Goal: Information Seeking & Learning: Learn about a topic

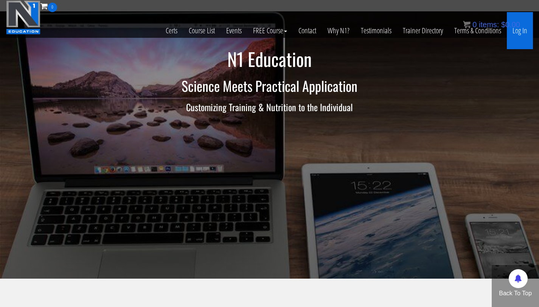
click at [516, 35] on link "Log In" at bounding box center [520, 30] width 26 height 37
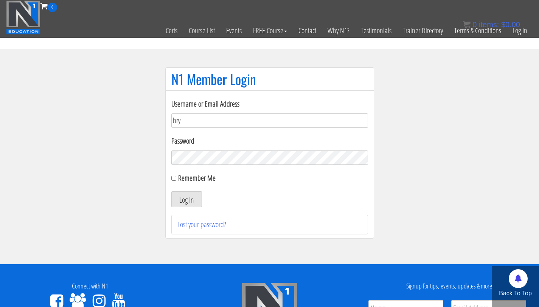
type input "bryan111496@gmail.com"
click at [171, 191] on button "Log In" at bounding box center [186, 199] width 31 height 16
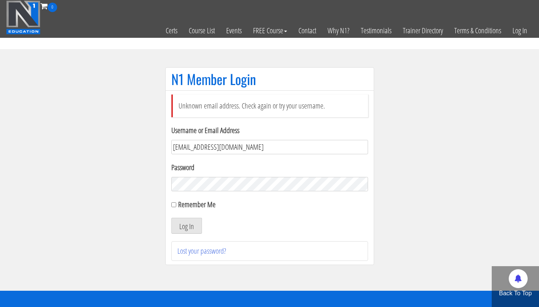
drag, startPoint x: 241, startPoint y: 150, endPoint x: 187, endPoint y: 151, distance: 53.4
click at [187, 151] on input "bryan111496@gmail.com" at bounding box center [269, 147] width 197 height 14
type input "bryan.williams@upr.edu"
click at [171, 218] on button "Log In" at bounding box center [186, 226] width 31 height 16
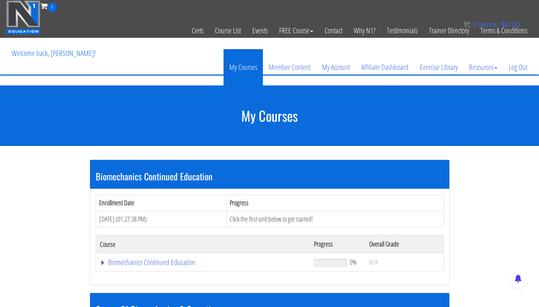
click at [243, 74] on link "My Courses" at bounding box center [243, 67] width 39 height 36
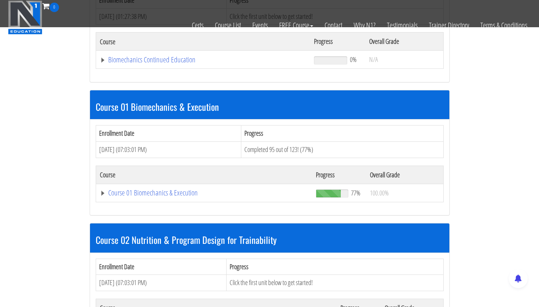
scroll to position [158, 0]
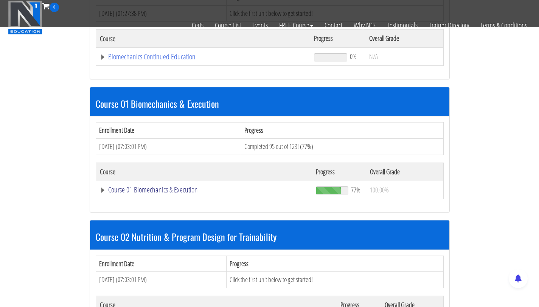
click at [161, 188] on link "Course 01 Biomechanics & Execution" at bounding box center [204, 190] width 209 height 8
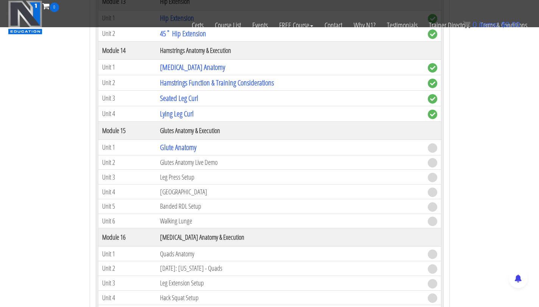
scroll to position [1966, 0]
click at [184, 146] on link "Glute Anatomy" at bounding box center [178, 148] width 36 height 10
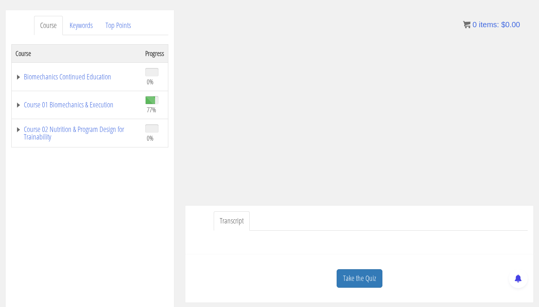
scroll to position [97, 0]
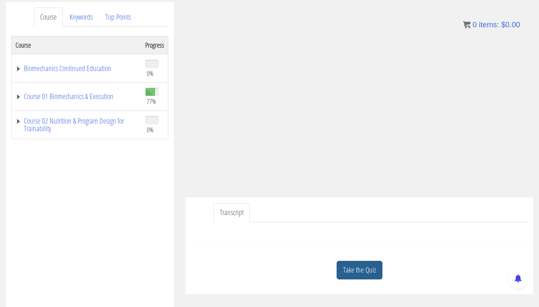
click at [345, 269] on link "Take the Quiz" at bounding box center [360, 270] width 46 height 19
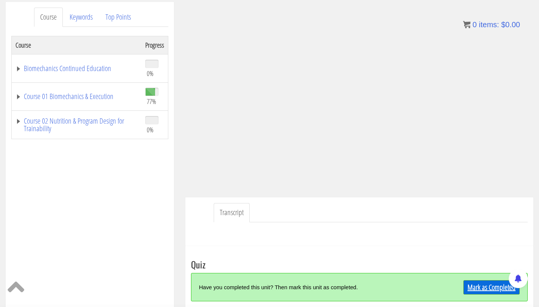
click at [474, 283] on link "Mark as Completed" at bounding box center [492, 287] width 56 height 14
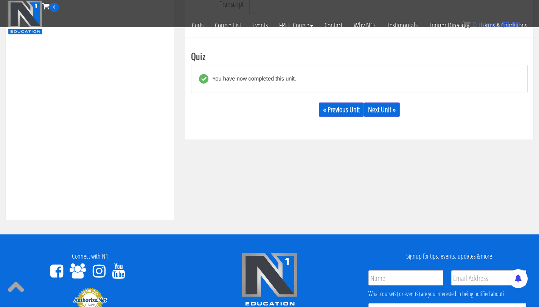
scroll to position [263, 0]
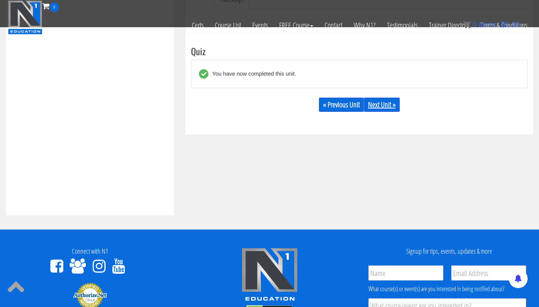
click at [395, 105] on link "Next Unit »" at bounding box center [382, 105] width 36 height 14
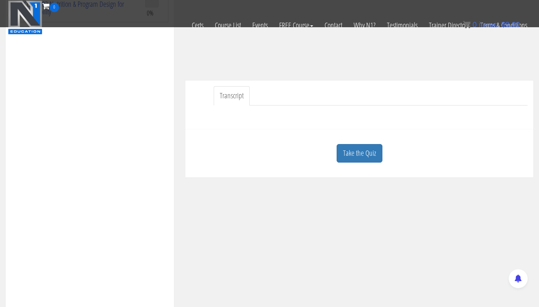
scroll to position [161, 0]
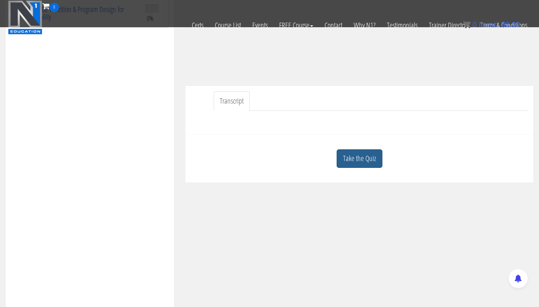
click at [366, 155] on link "Take the Quiz" at bounding box center [360, 158] width 46 height 19
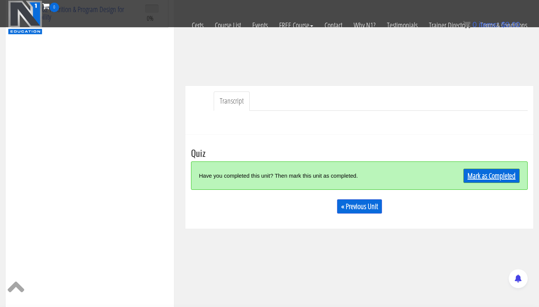
click at [474, 173] on link "Mark as Completed" at bounding box center [492, 176] width 56 height 14
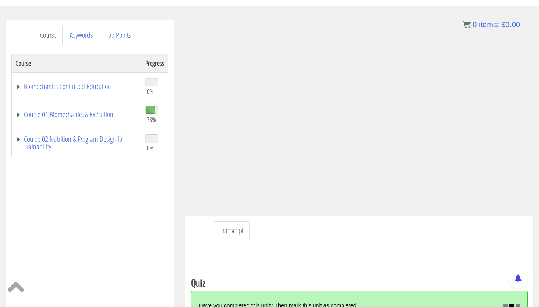
scroll to position [0, 0]
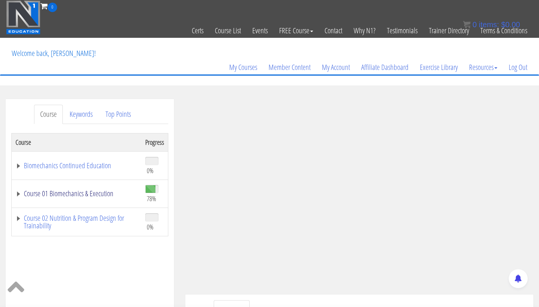
click at [92, 193] on link "Course 01 Biomechanics & Execution" at bounding box center [77, 194] width 122 height 8
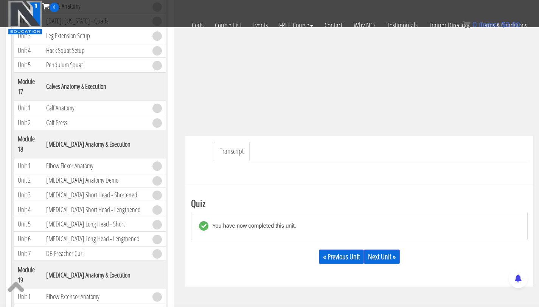
scroll to position [173, 0]
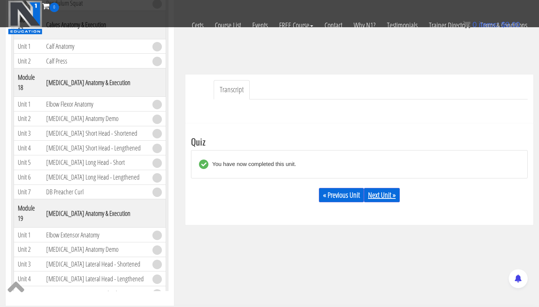
click at [388, 194] on link "Next Unit »" at bounding box center [382, 195] width 36 height 14
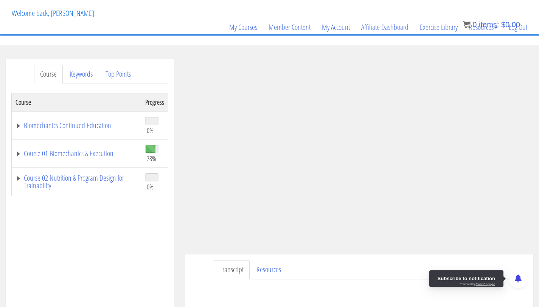
scroll to position [39, 0]
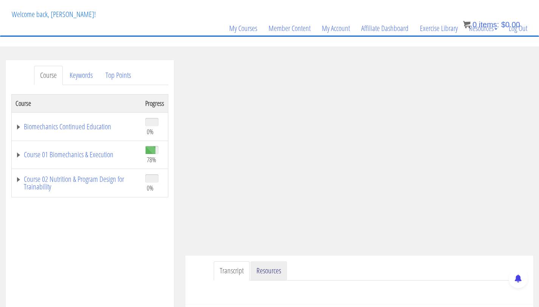
click at [266, 271] on link "Resources" at bounding box center [268, 270] width 37 height 19
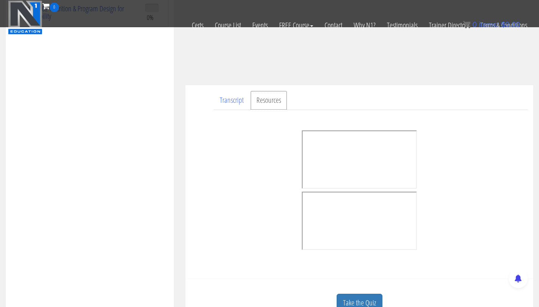
scroll to position [254, 0]
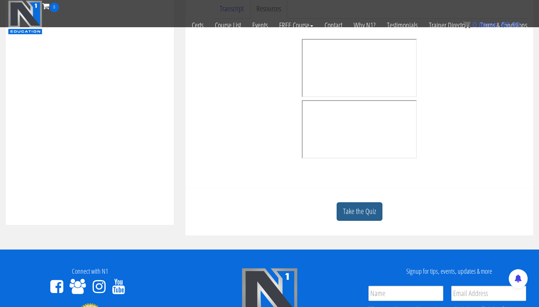
click at [358, 213] on link "Take the Quiz" at bounding box center [360, 211] width 46 height 19
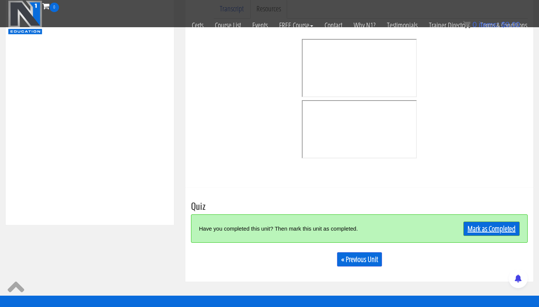
click at [486, 228] on link "Mark as Completed" at bounding box center [492, 229] width 56 height 14
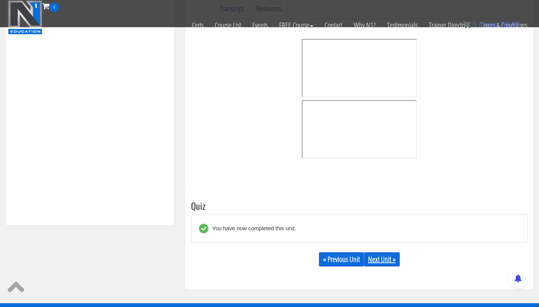
click at [374, 255] on link "Next Unit »" at bounding box center [382, 259] width 36 height 14
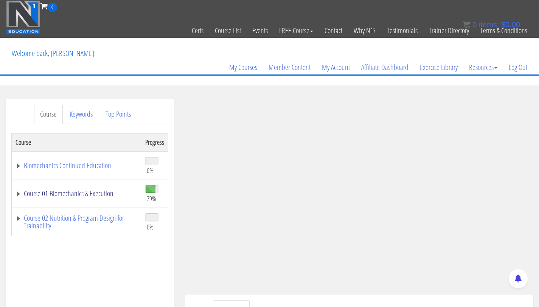
click at [80, 196] on link "Course 01 Biomechanics & Execution" at bounding box center [77, 194] width 122 height 8
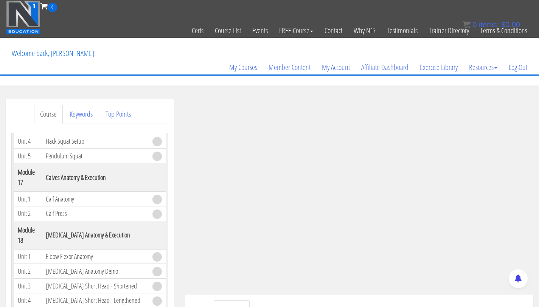
scroll to position [2322, 0]
click at [53, 28] on link "Glute Bridge" at bounding box center [72, 23] width 53 height 10
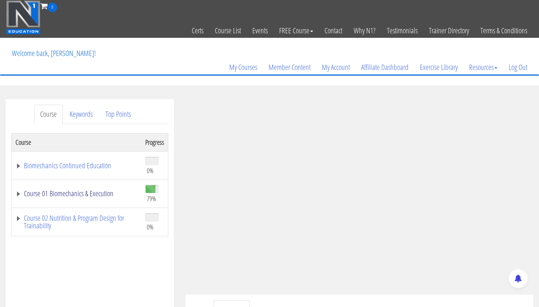
click at [86, 196] on link "Course 01 Biomechanics & Execution" at bounding box center [77, 194] width 122 height 8
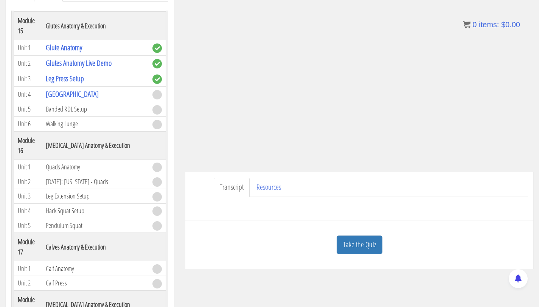
scroll to position [123, 0]
click at [275, 185] on link "Resources" at bounding box center [268, 186] width 37 height 19
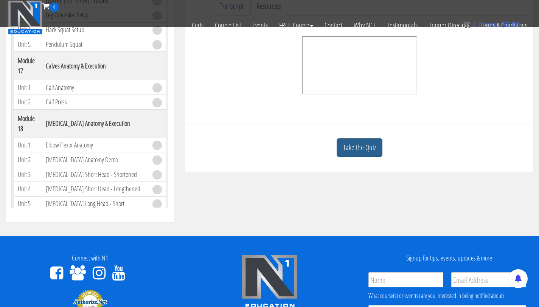
scroll to position [252, 0]
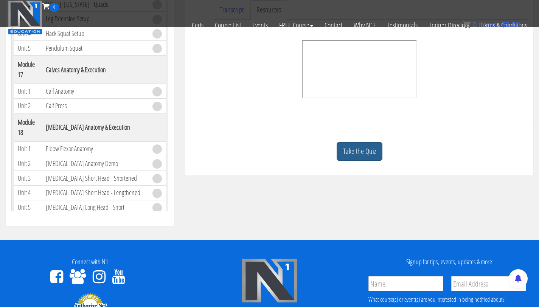
click at [357, 149] on link "Take the Quiz" at bounding box center [360, 151] width 46 height 19
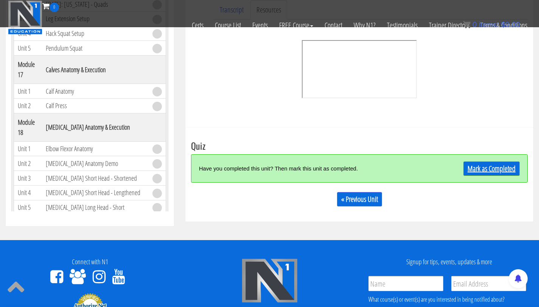
click at [484, 165] on link "Mark as Completed" at bounding box center [492, 169] width 56 height 14
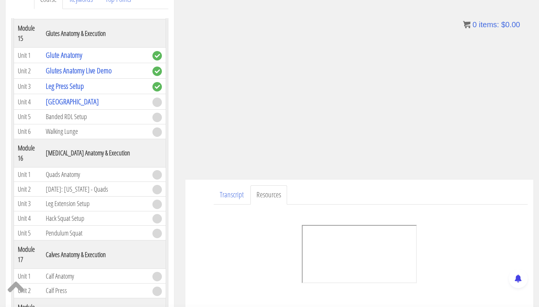
scroll to position [35, 0]
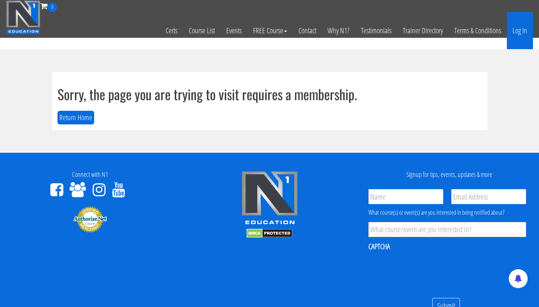
click at [519, 32] on link "Log In" at bounding box center [520, 30] width 26 height 37
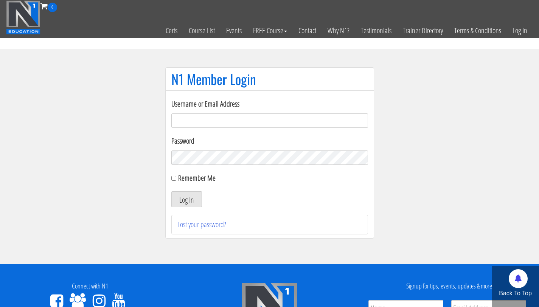
click at [196, 122] on input "Username or Email Address" at bounding box center [269, 121] width 197 height 14
type input "[EMAIL_ADDRESS][DOMAIN_NAME]"
click at [171, 191] on button "Log In" at bounding box center [186, 199] width 31 height 16
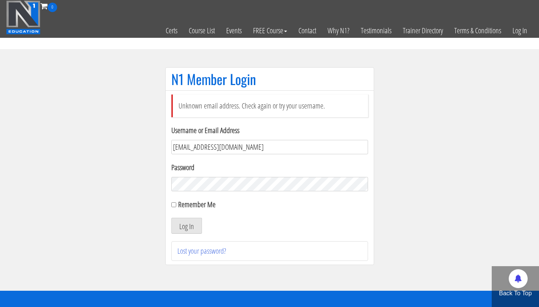
drag, startPoint x: 258, startPoint y: 150, endPoint x: 74, endPoint y: 149, distance: 184.7
click at [74, 149] on section "N1 Member Login Unknown email address. Check again or try your username. Userna…" at bounding box center [269, 170] width 539 height 242
click at [208, 148] on input "Username or Email Address" at bounding box center [269, 147] width 197 height 14
type input "[PERSON_NAME][EMAIL_ADDRESS][PERSON_NAME][DOMAIN_NAME]"
click at [171, 218] on button "Log In" at bounding box center [186, 226] width 31 height 16
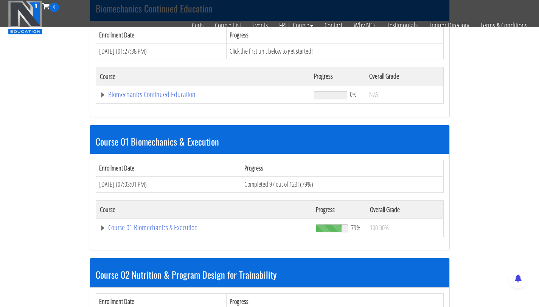
scroll to position [183, 0]
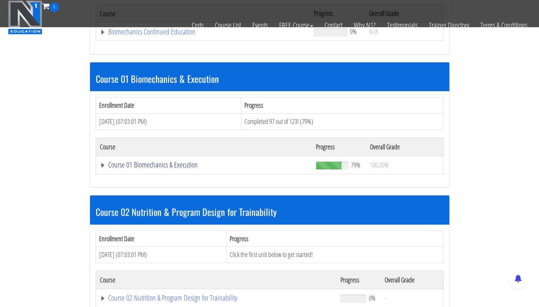
click at [142, 163] on link "Course 01 Biomechanics & Execution" at bounding box center [204, 165] width 209 height 8
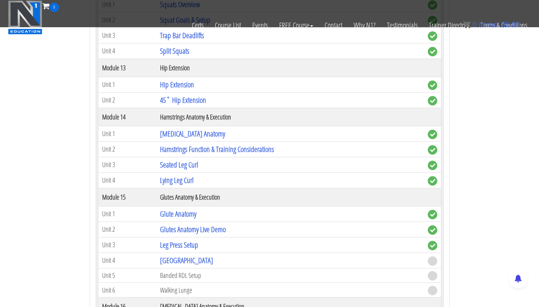
scroll to position [1914, 0]
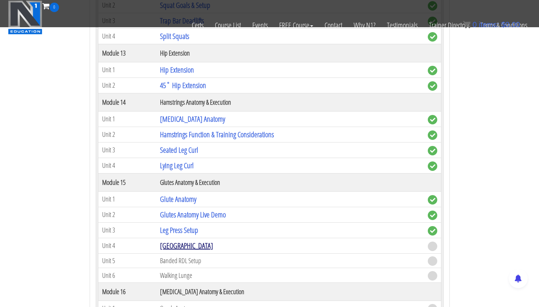
click at [174, 247] on link "[GEOGRAPHIC_DATA]" at bounding box center [186, 246] width 53 height 10
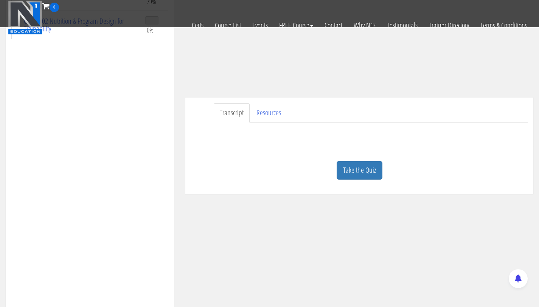
scroll to position [139, 0]
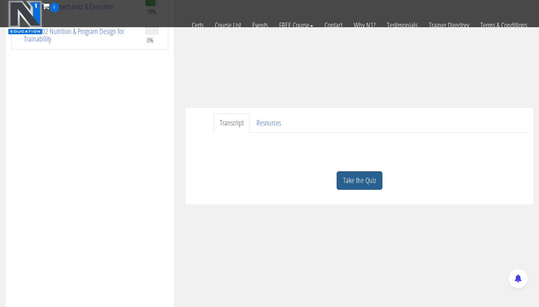
click at [344, 182] on link "Take the Quiz" at bounding box center [360, 180] width 46 height 19
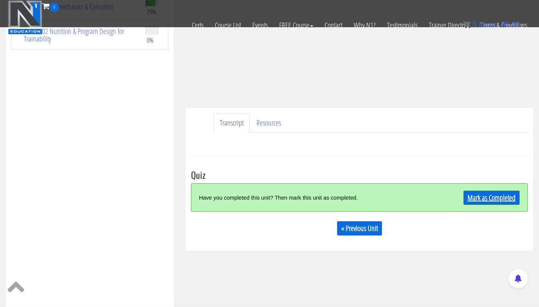
click at [479, 201] on link "Mark as Completed" at bounding box center [492, 198] width 56 height 14
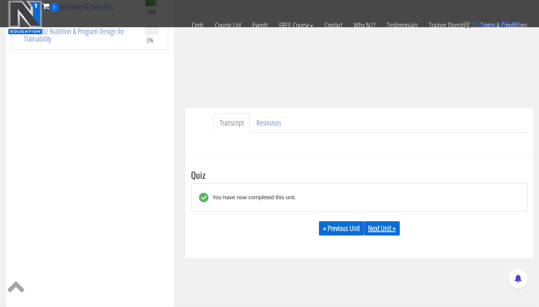
click at [381, 229] on link "Next Unit »" at bounding box center [382, 228] width 36 height 14
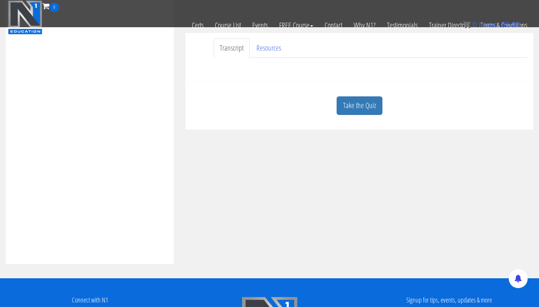
scroll to position [215, 0]
click at [271, 49] on link "Resources" at bounding box center [268, 47] width 37 height 19
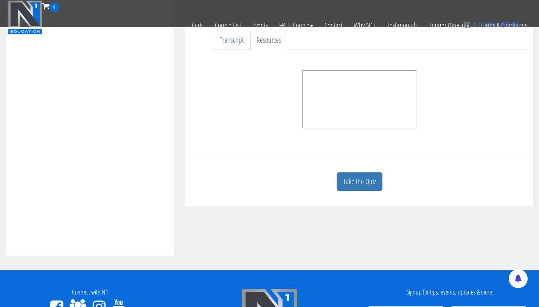
scroll to position [232, 0]
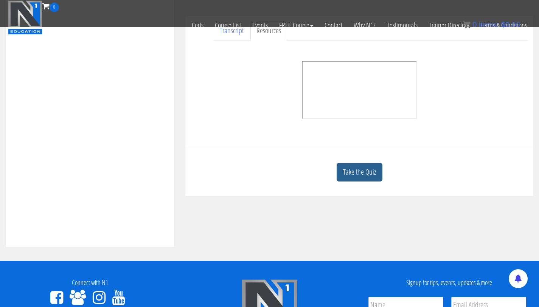
click at [367, 176] on link "Take the Quiz" at bounding box center [360, 172] width 46 height 19
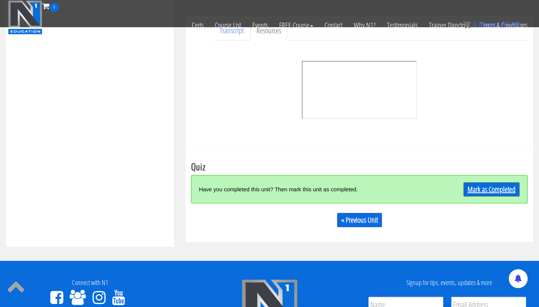
click at [510, 191] on link "Mark as Completed" at bounding box center [492, 189] width 56 height 14
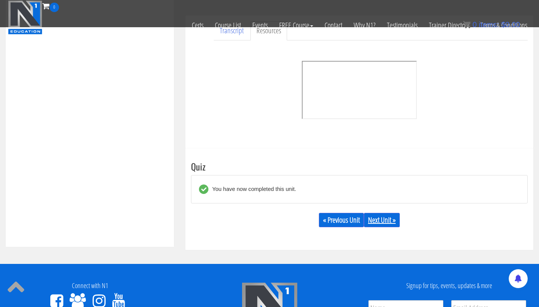
click at [384, 223] on link "Next Unit »" at bounding box center [382, 220] width 36 height 14
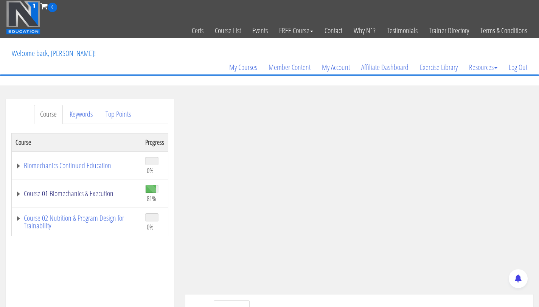
click at [108, 196] on link "Course 01 Biomechanics & Execution" at bounding box center [77, 194] width 122 height 8
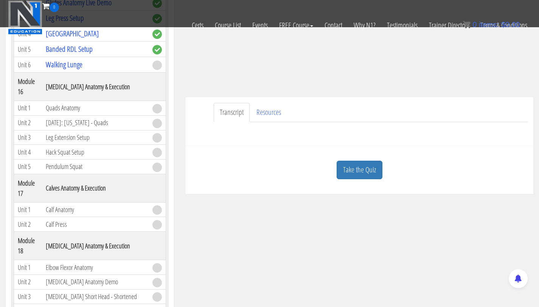
scroll to position [166, 0]
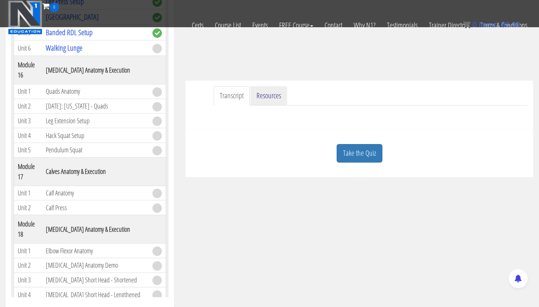
click at [266, 95] on link "Resources" at bounding box center [268, 95] width 37 height 19
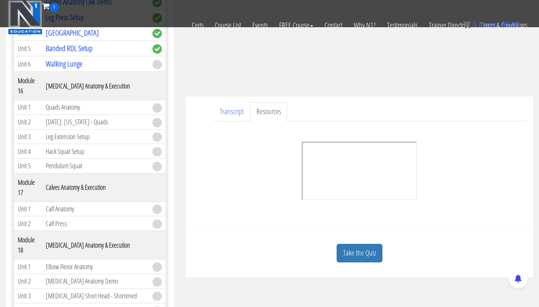
scroll to position [153, 0]
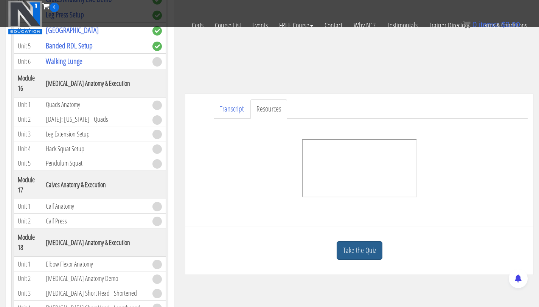
click at [362, 248] on link "Take the Quiz" at bounding box center [360, 250] width 46 height 19
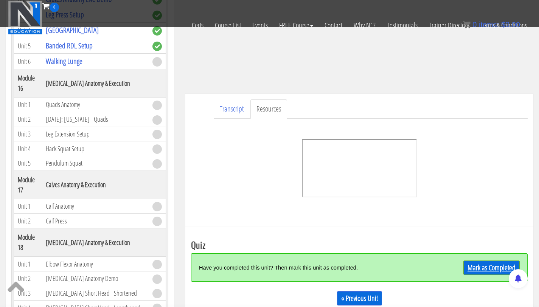
click at [485, 269] on link "Mark as Completed" at bounding box center [492, 268] width 56 height 14
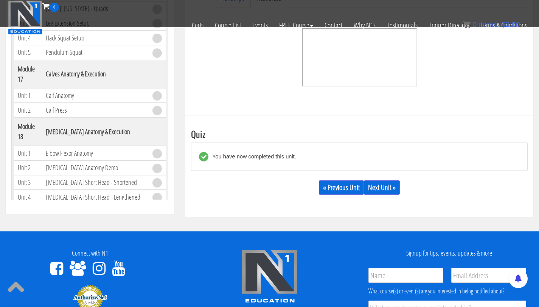
scroll to position [279, 0]
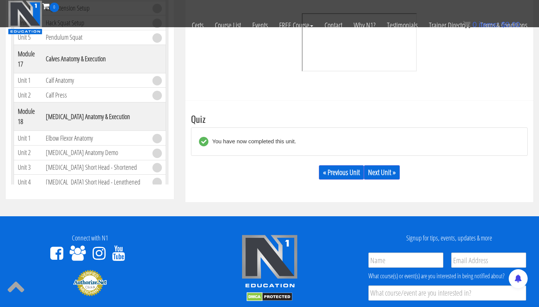
click at [378, 180] on div "« Previous Unit Next Unit »" at bounding box center [359, 173] width 337 height 26
click at [378, 170] on link "Next Unit »" at bounding box center [382, 172] width 36 height 14
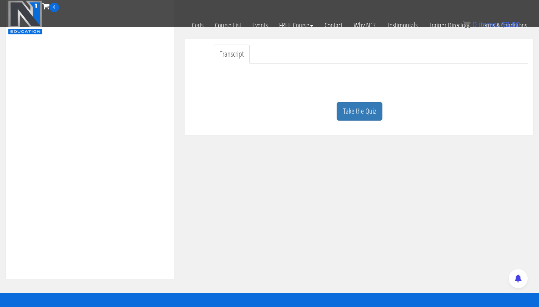
scroll to position [212, 0]
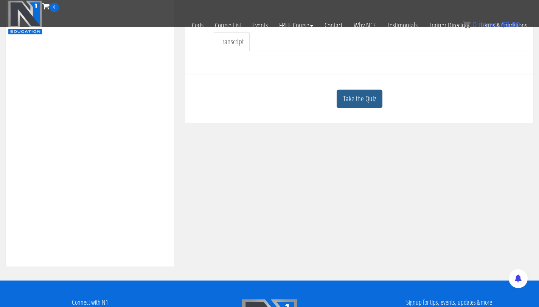
click at [369, 95] on link "Take the Quiz" at bounding box center [360, 99] width 46 height 19
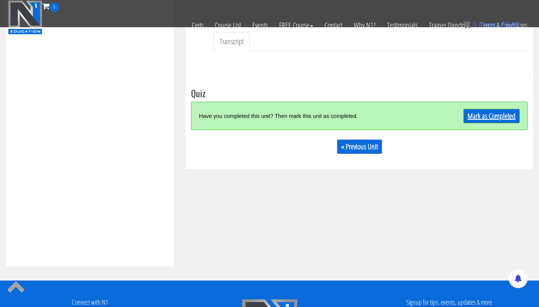
click at [492, 118] on link "Mark as Completed" at bounding box center [492, 116] width 56 height 14
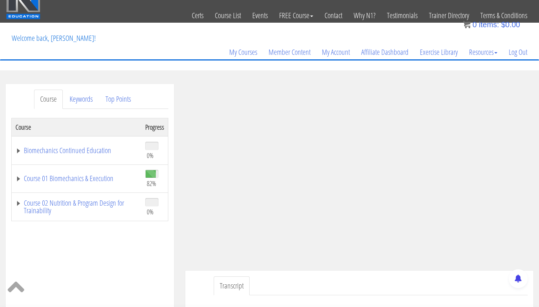
scroll to position [14, 0]
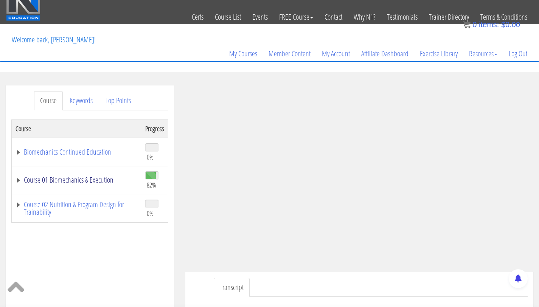
click at [78, 182] on link "Course 01 Biomechanics & Execution" at bounding box center [77, 180] width 122 height 8
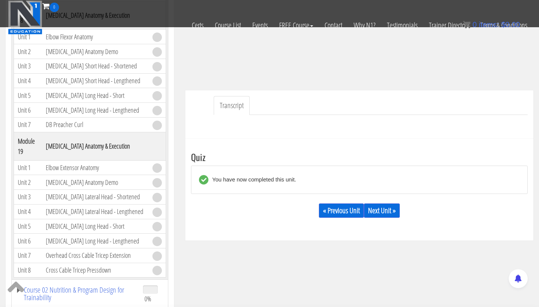
scroll to position [184, 0]
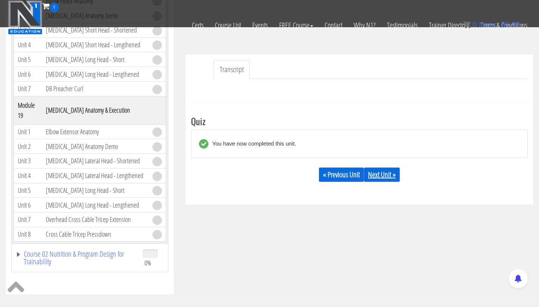
click at [386, 177] on link "Next Unit »" at bounding box center [382, 175] width 36 height 14
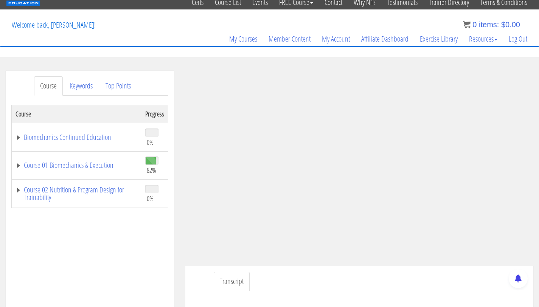
scroll to position [28, 0]
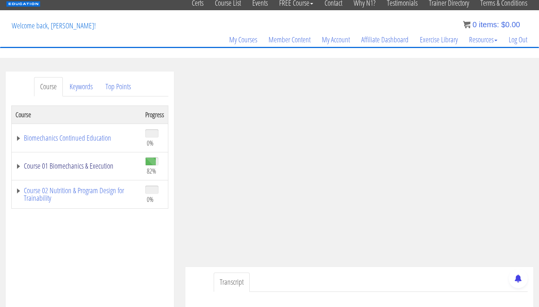
click at [91, 168] on link "Course 01 Biomechanics & Execution" at bounding box center [77, 166] width 122 height 8
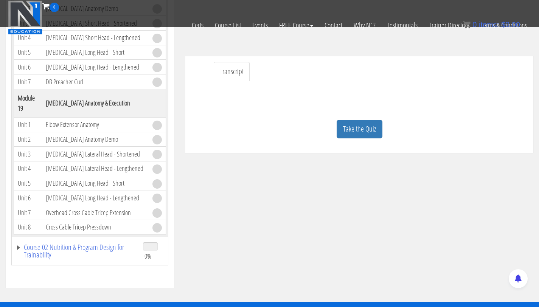
scroll to position [202, 0]
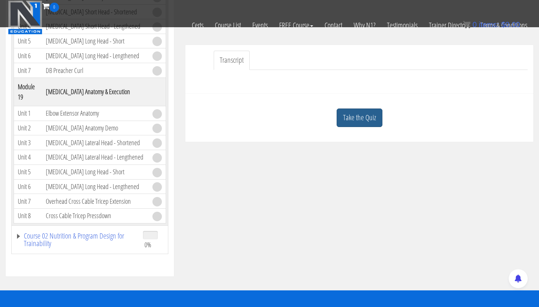
click at [353, 125] on link "Take the Quiz" at bounding box center [360, 118] width 46 height 19
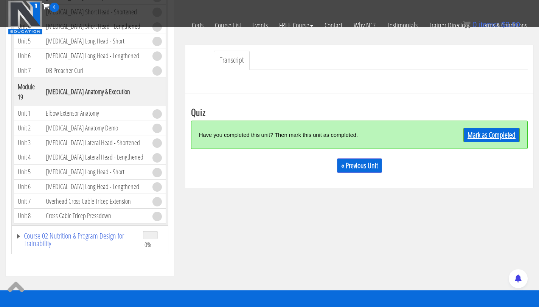
click at [478, 134] on link "Mark as Completed" at bounding box center [492, 135] width 56 height 14
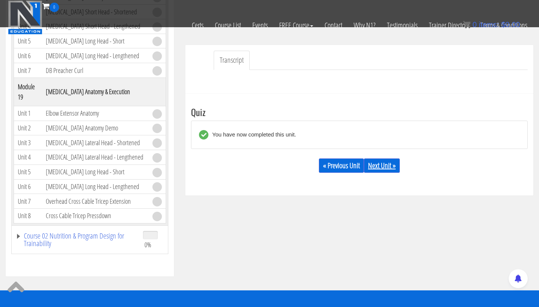
click at [389, 163] on link "Next Unit »" at bounding box center [382, 166] width 36 height 14
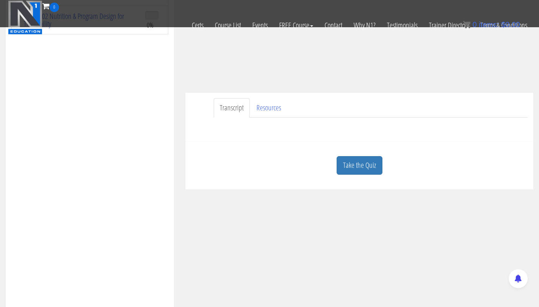
scroll to position [159, 0]
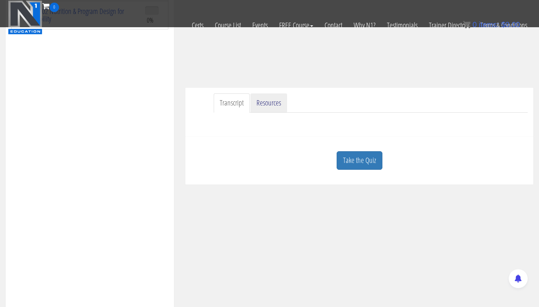
click at [263, 104] on link "Resources" at bounding box center [268, 102] width 37 height 19
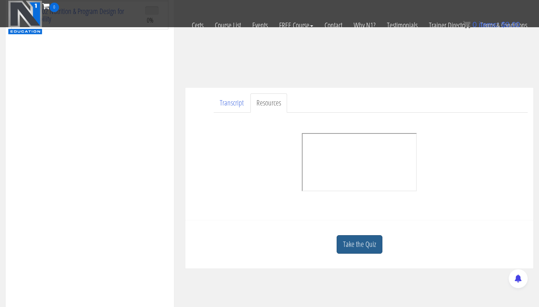
click at [355, 249] on link "Take the Quiz" at bounding box center [360, 244] width 46 height 19
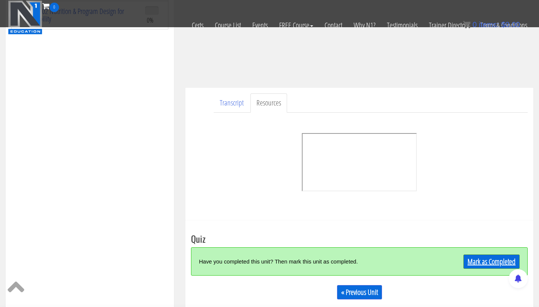
click at [472, 256] on link "Mark as Completed" at bounding box center [492, 262] width 56 height 14
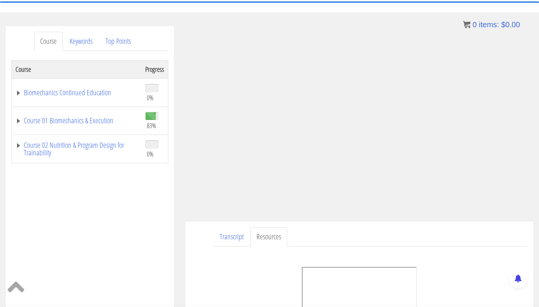
scroll to position [0, 0]
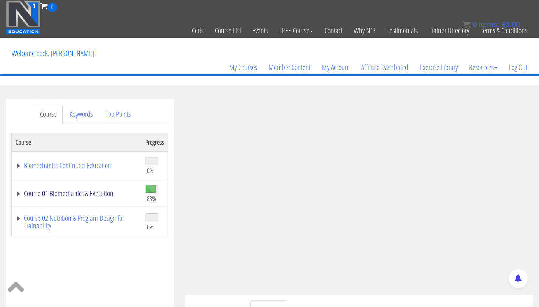
click at [83, 193] on link "Course 01 Biomechanics & Execution" at bounding box center [77, 194] width 122 height 8
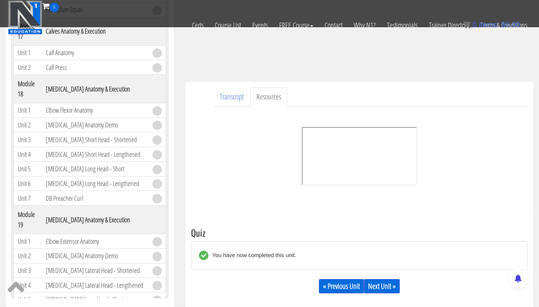
scroll to position [2259, 0]
click at [389, 292] on link "Next Unit »" at bounding box center [382, 286] width 36 height 14
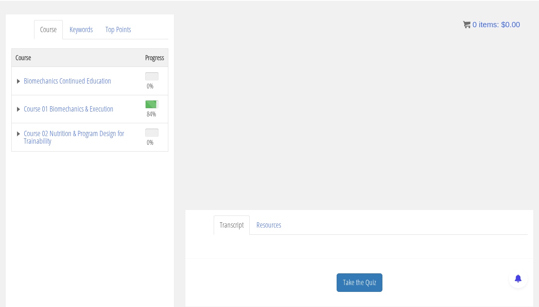
scroll to position [57, 0]
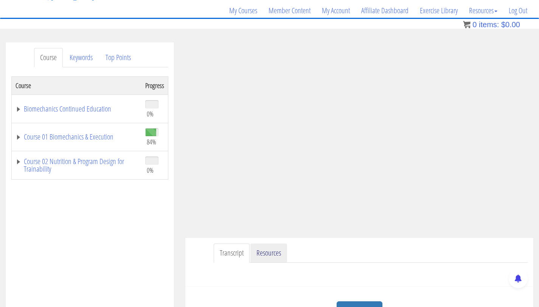
click at [278, 248] on link "Resources" at bounding box center [268, 253] width 37 height 19
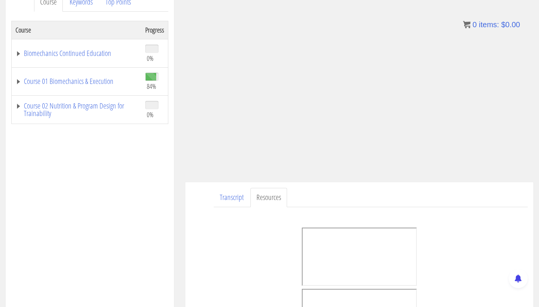
scroll to position [101, 0]
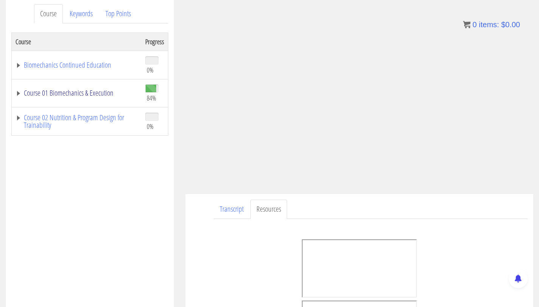
click at [79, 93] on link "Course 01 Biomechanics & Execution" at bounding box center [77, 93] width 122 height 8
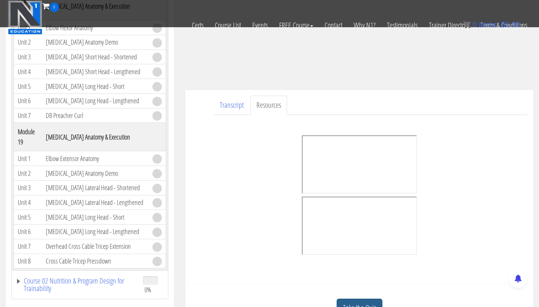
scroll to position [164, 0]
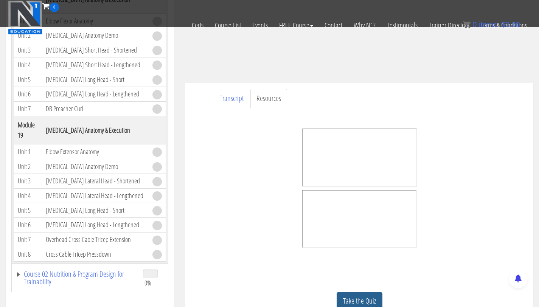
click at [351, 300] on link "Take the Quiz" at bounding box center [360, 301] width 46 height 19
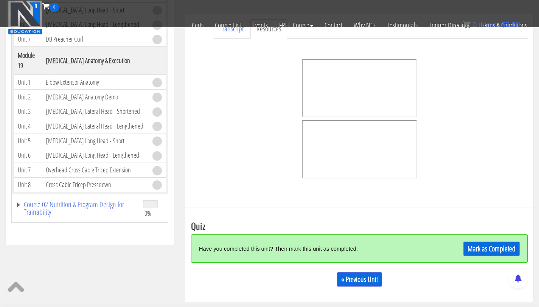
scroll to position [283, 0]
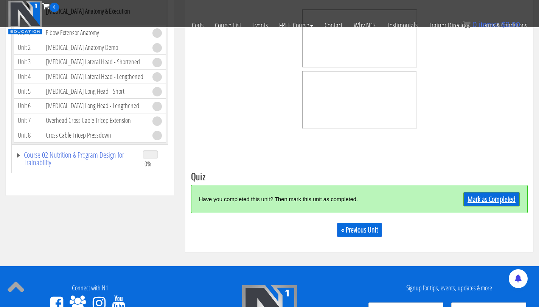
click at [496, 201] on link "Mark as Completed" at bounding box center [492, 199] width 56 height 14
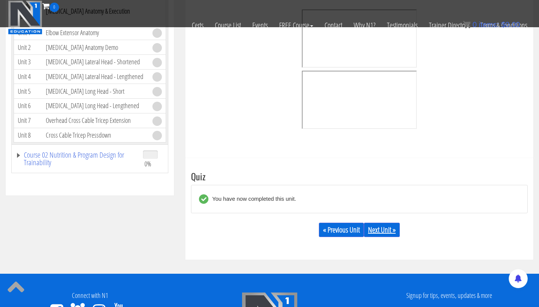
click at [383, 231] on link "Next Unit »" at bounding box center [382, 230] width 36 height 14
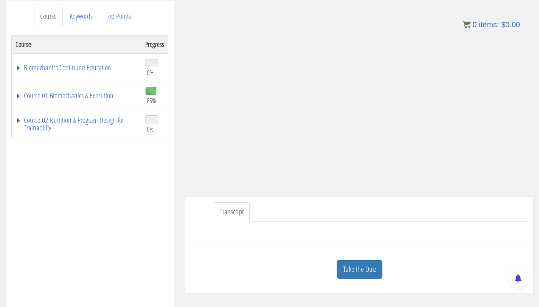
scroll to position [103, 0]
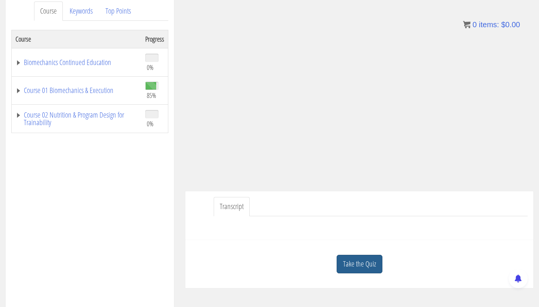
click at [362, 264] on link "Take the Quiz" at bounding box center [360, 264] width 46 height 19
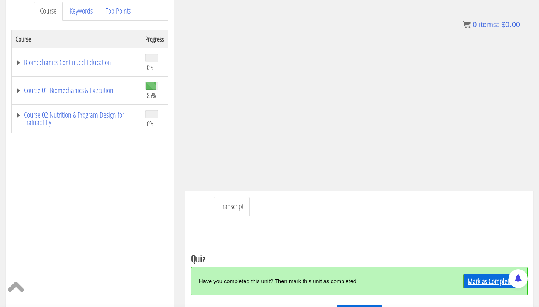
click at [490, 280] on link "Mark as Completed" at bounding box center [492, 281] width 56 height 14
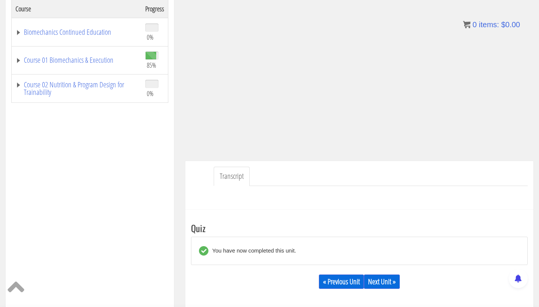
scroll to position [137, 0]
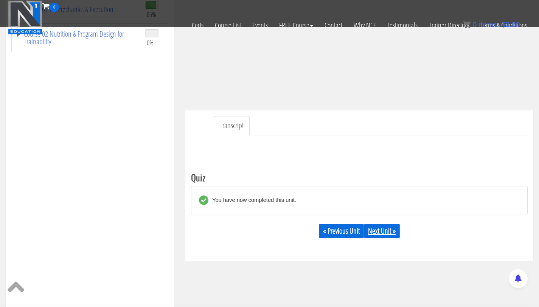
click at [383, 225] on link "Next Unit »" at bounding box center [382, 231] width 36 height 14
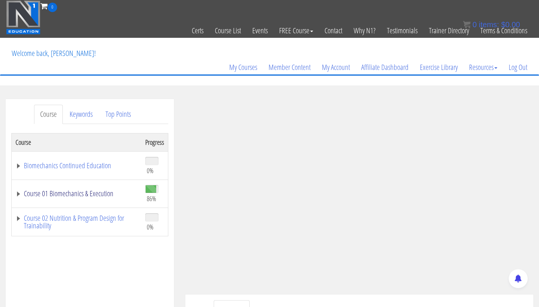
click at [98, 197] on link "Course 01 Biomechanics & Execution" at bounding box center [77, 194] width 122 height 8
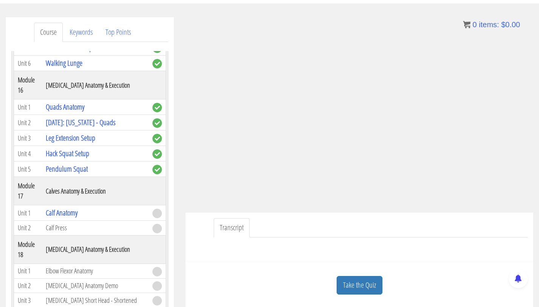
scroll to position [84, 0]
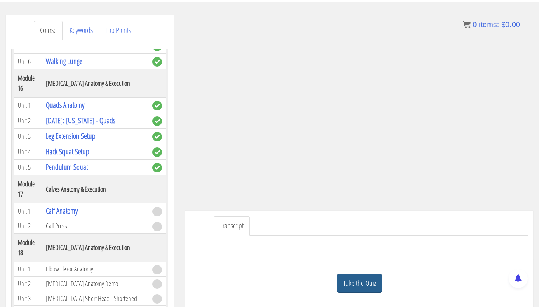
click at [370, 287] on link "Take the Quiz" at bounding box center [360, 283] width 46 height 19
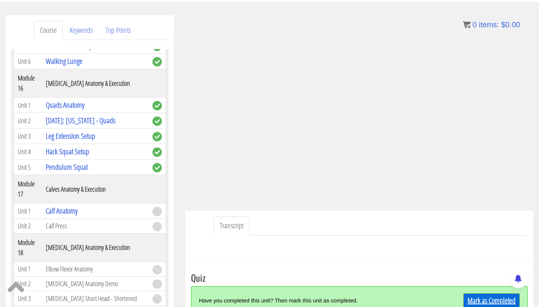
click at [481, 297] on link "Mark as Completed" at bounding box center [492, 301] width 56 height 14
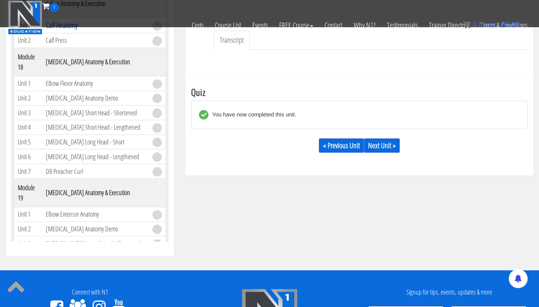
scroll to position [222, 0]
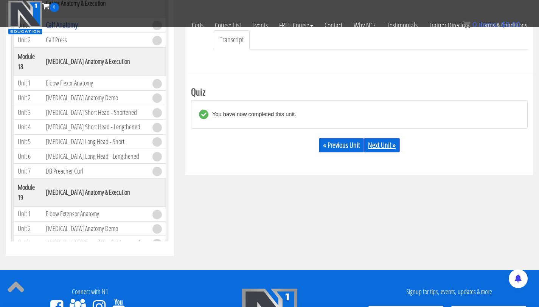
click at [385, 145] on link "Next Unit »" at bounding box center [382, 145] width 36 height 14
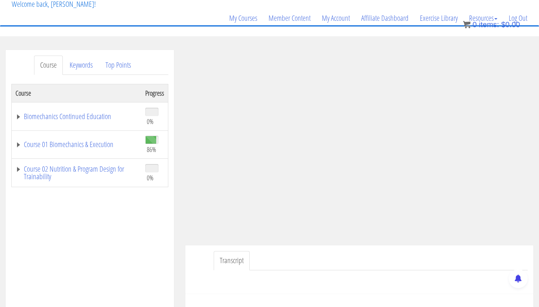
scroll to position [63, 0]
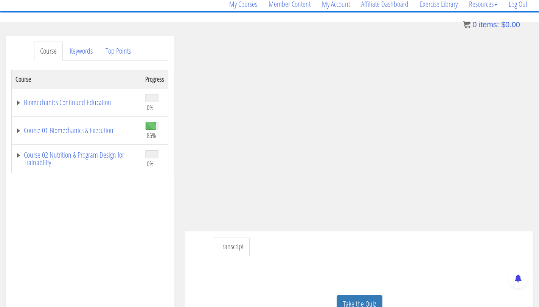
click at [520, 292] on div "Take the Quiz" at bounding box center [359, 304] width 337 height 37
click at [375, 300] on link "Take the Quiz" at bounding box center [360, 304] width 46 height 19
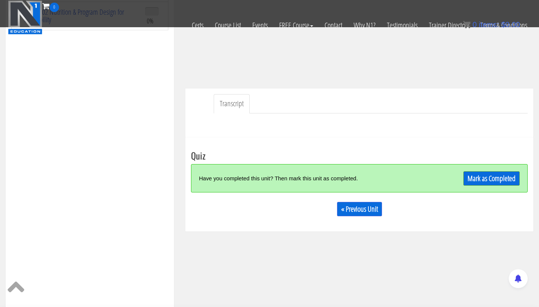
scroll to position [188, 0]
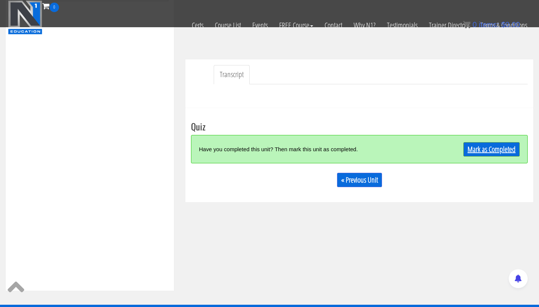
click at [492, 146] on link "Mark as Completed" at bounding box center [492, 149] width 56 height 14
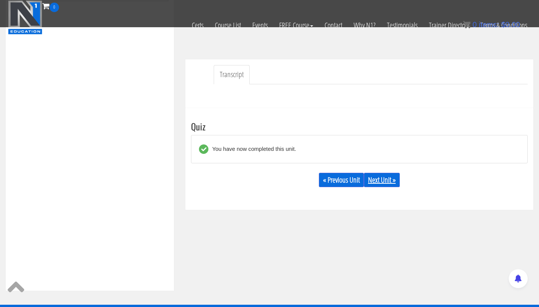
click at [378, 180] on link "Next Unit »" at bounding box center [382, 180] width 36 height 14
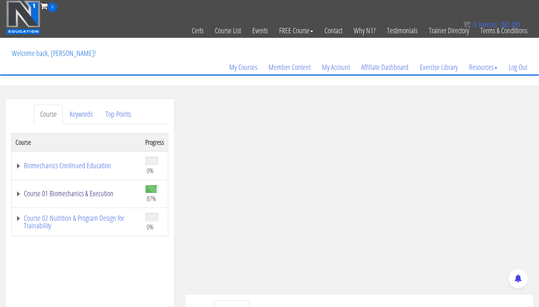
click at [89, 192] on link "Course 01 Biomechanics & Execution" at bounding box center [77, 194] width 122 height 8
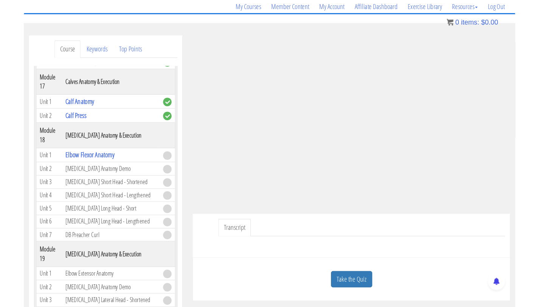
scroll to position [2518, 0]
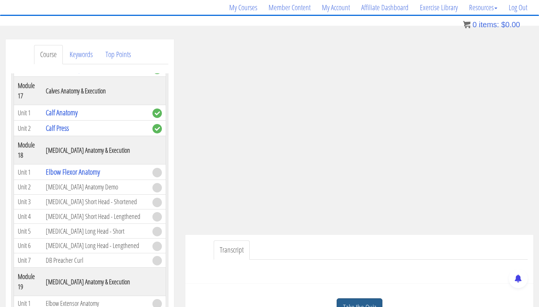
click at [352, 305] on link "Take the Quiz" at bounding box center [360, 308] width 46 height 19
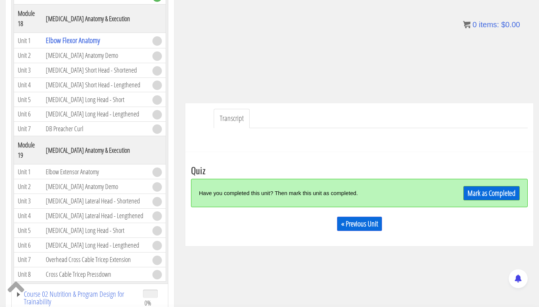
scroll to position [208, 0]
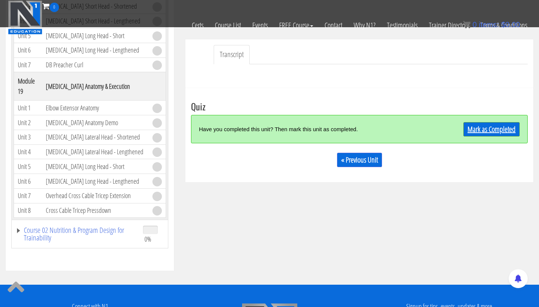
click at [486, 126] on link "Mark as Completed" at bounding box center [492, 129] width 56 height 14
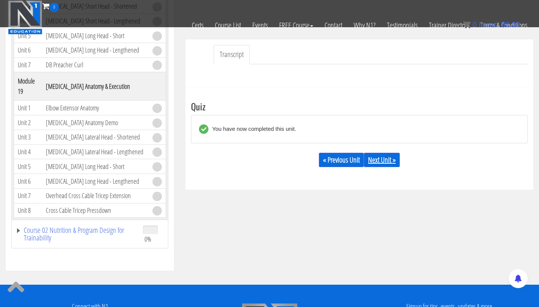
click at [386, 163] on link "Next Unit »" at bounding box center [382, 160] width 36 height 14
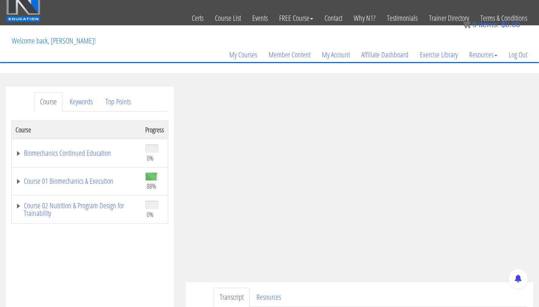
scroll to position [12, 0]
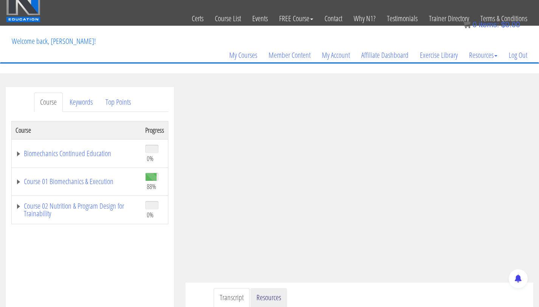
click at [264, 298] on link "Resources" at bounding box center [268, 297] width 37 height 19
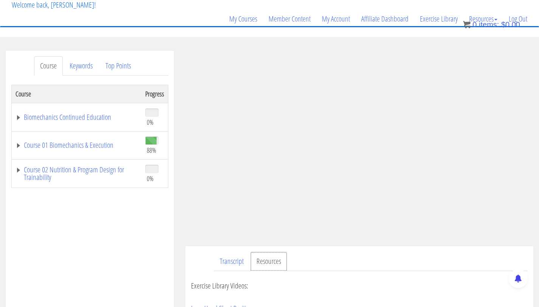
scroll to position [51, 0]
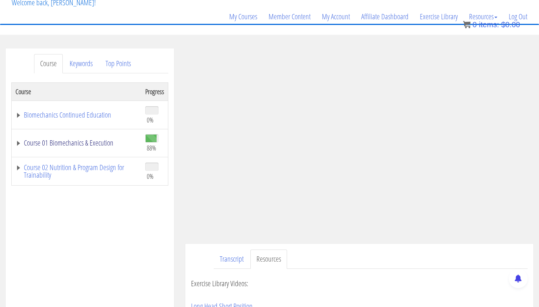
click at [72, 145] on link "Course 01 Biomechanics & Execution" at bounding box center [77, 143] width 122 height 8
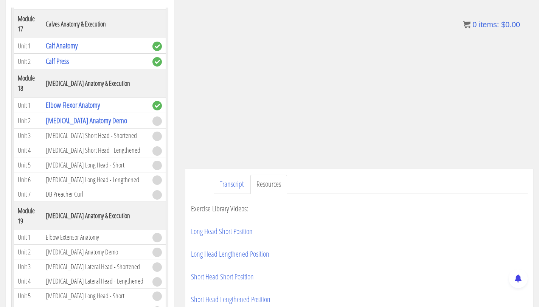
scroll to position [126, 0]
click at [231, 185] on link "Transcript" at bounding box center [232, 183] width 36 height 19
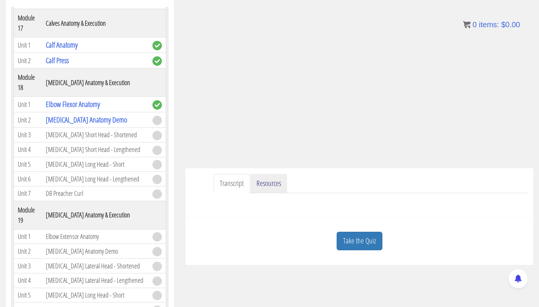
click at [269, 181] on link "Resources" at bounding box center [268, 183] width 37 height 19
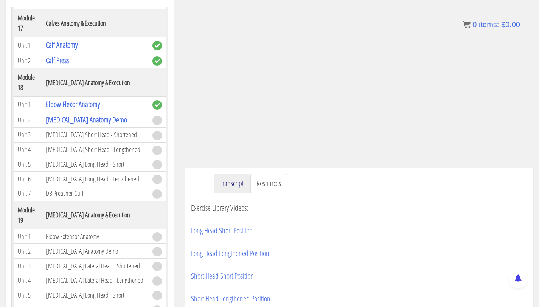
click at [232, 179] on link "Transcript" at bounding box center [232, 183] width 36 height 19
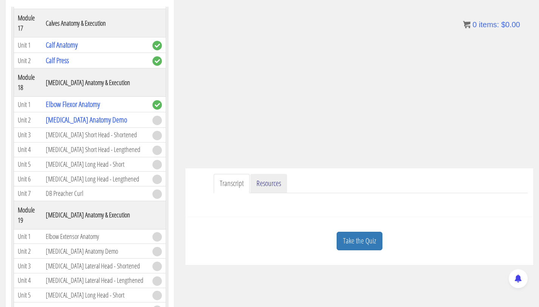
click at [274, 184] on link "Resources" at bounding box center [268, 183] width 37 height 19
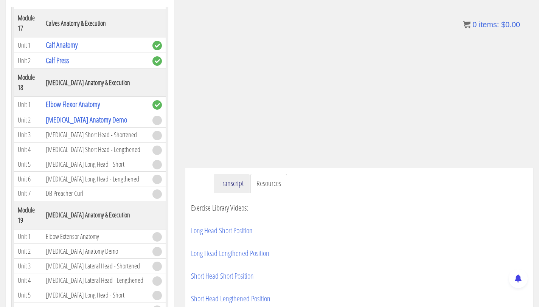
click at [233, 181] on link "Transcript" at bounding box center [232, 183] width 36 height 19
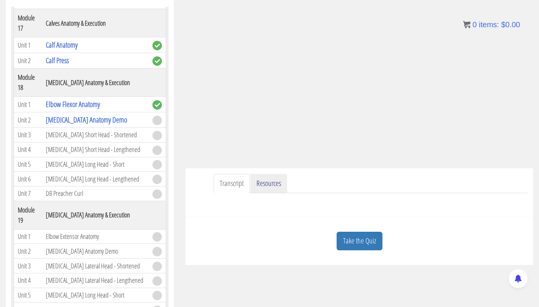
click at [280, 183] on link "Resources" at bounding box center [268, 183] width 37 height 19
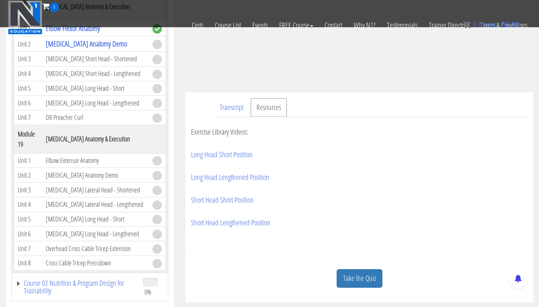
scroll to position [161, 0]
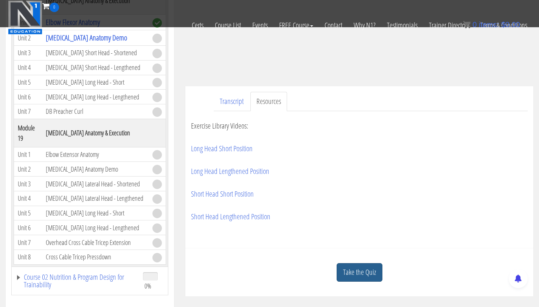
click at [366, 281] on link "Take the Quiz" at bounding box center [360, 272] width 46 height 19
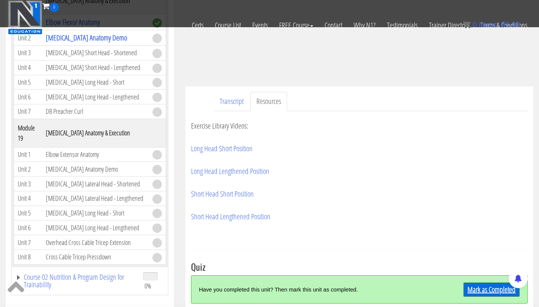
click at [479, 293] on link "Mark as Completed" at bounding box center [492, 290] width 56 height 14
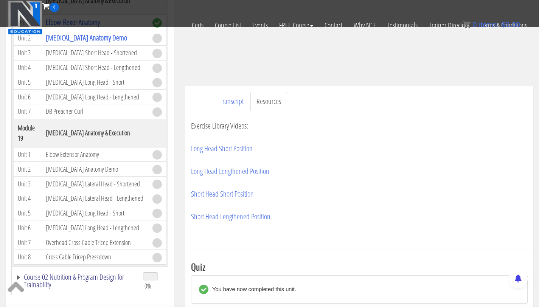
scroll to position [2519, 0]
click at [44, 278] on link "Course 02 Nutrition & Program Design for Trainability" at bounding box center [76, 281] width 120 height 15
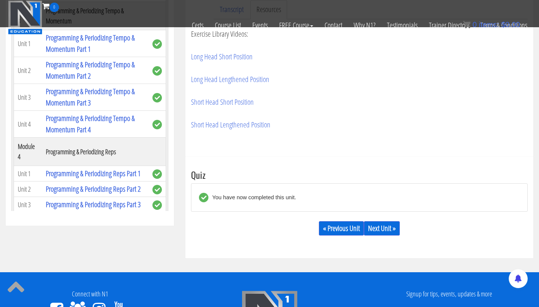
scroll to position [253, 0]
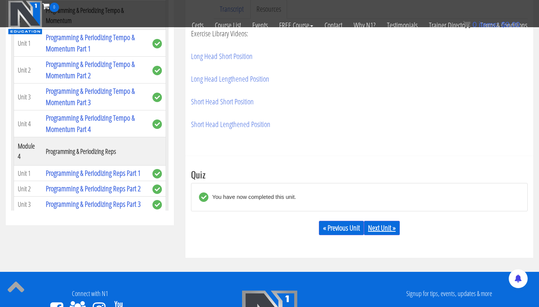
click at [398, 227] on link "Next Unit »" at bounding box center [382, 228] width 36 height 14
